Goal: Check status: Check status

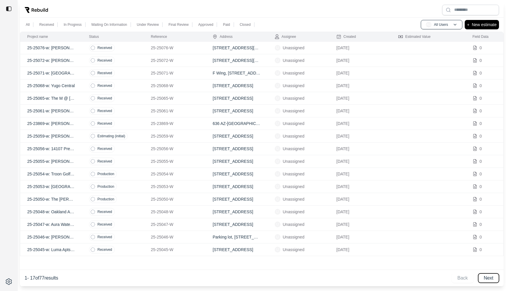
click at [491, 278] on button "Next" at bounding box center [488, 277] width 21 height 9
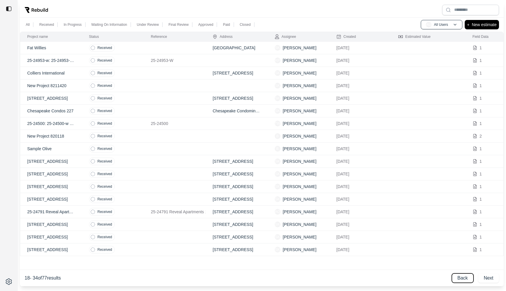
click at [466, 280] on button "Back" at bounding box center [463, 277] width 22 height 9
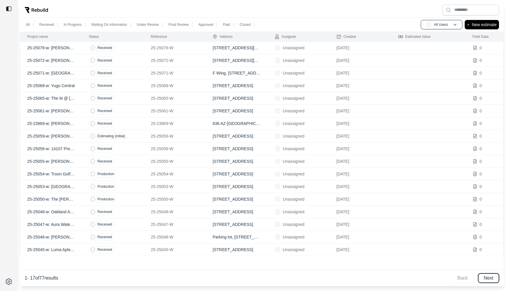
click at [488, 278] on button "Next" at bounding box center [488, 277] width 21 height 9
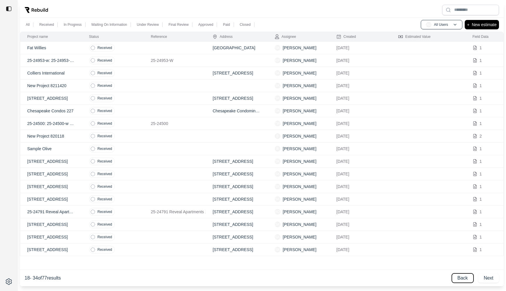
click at [465, 282] on button "Back" at bounding box center [463, 277] width 22 height 9
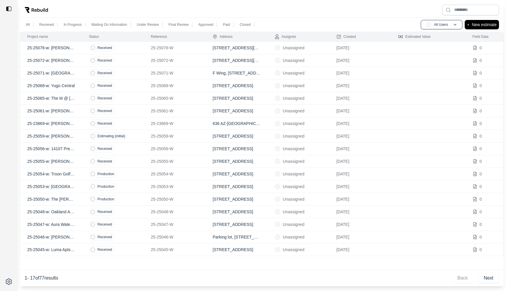
click at [383, 251] on p "[DATE]" at bounding box center [361, 249] width 48 height 6
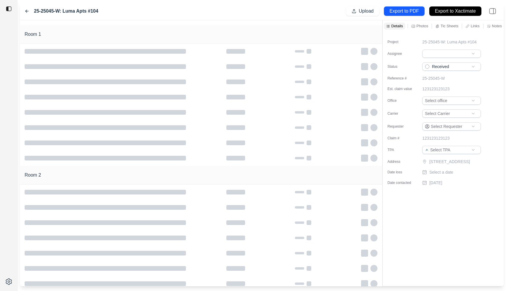
click at [28, 10] on icon at bounding box center [27, 11] width 5 height 5
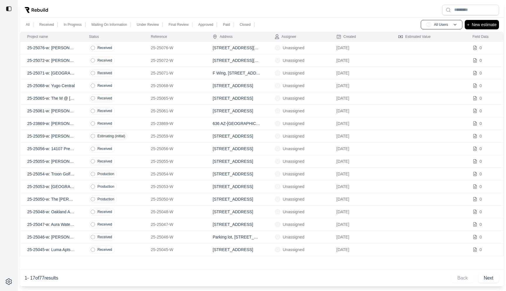
click at [132, 218] on td "Received" at bounding box center [113, 224] width 62 height 13
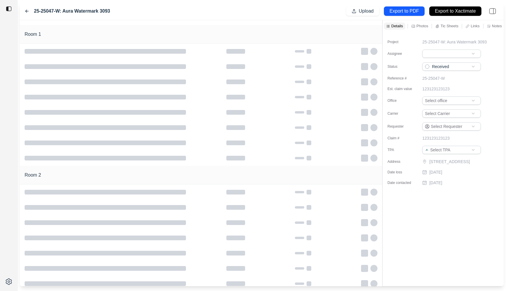
click at [28, 10] on icon at bounding box center [27, 11] width 5 height 5
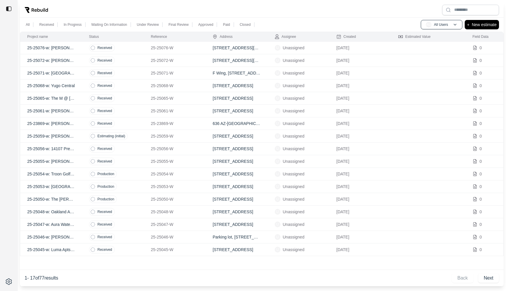
click at [146, 120] on td "25-23869-W" at bounding box center [175, 123] width 62 height 13
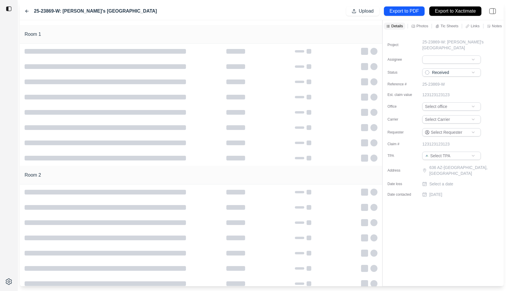
click at [26, 10] on icon at bounding box center [27, 11] width 5 height 5
